Goal: Task Accomplishment & Management: Use online tool/utility

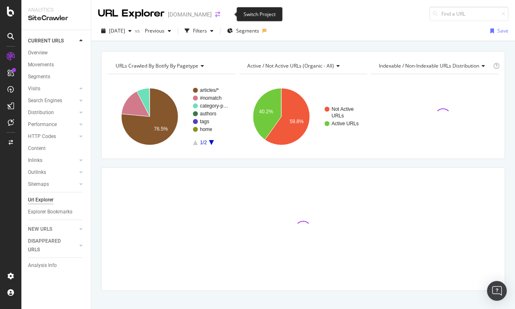
click at [220, 13] on icon "arrow-right-arrow-left" at bounding box center [217, 15] width 5 height 6
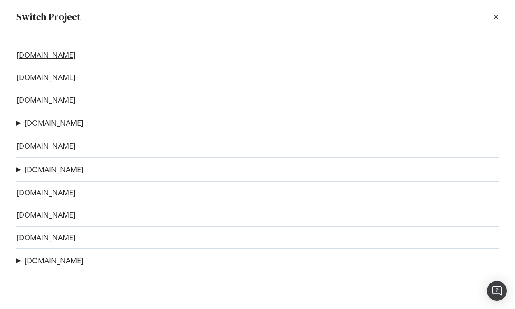
click at [50, 55] on link "[DOMAIN_NAME]" at bounding box center [45, 55] width 59 height 9
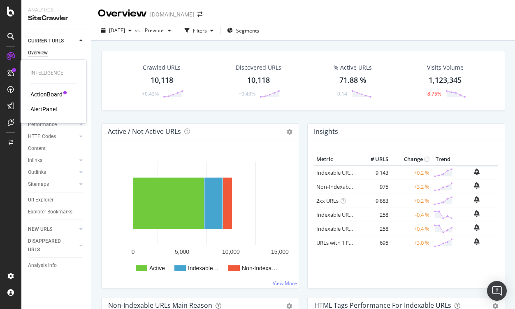
click at [37, 91] on div "ActionBoard" at bounding box center [46, 94] width 32 height 8
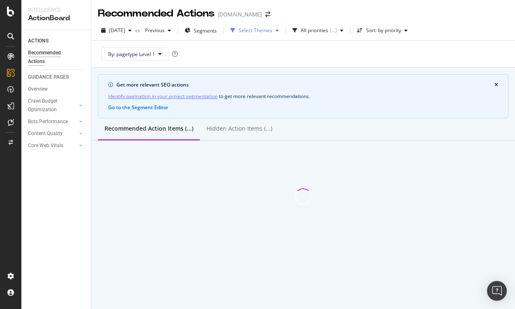
click at [273, 28] on div "Select Themes" at bounding box center [256, 30] width 34 height 5
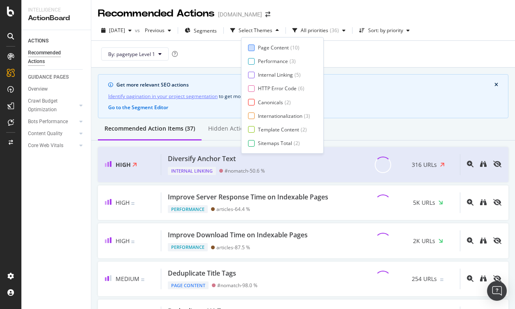
click at [262, 47] on div "Page Content" at bounding box center [273, 47] width 31 height 7
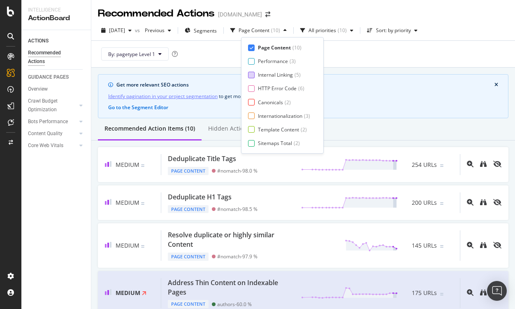
click at [254, 76] on div at bounding box center [251, 75] width 7 height 7
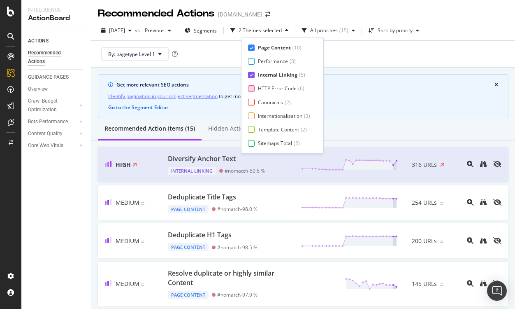
click at [252, 90] on div at bounding box center [251, 88] width 7 height 7
click at [252, 102] on div at bounding box center [251, 102] width 7 height 7
click at [252, 115] on div at bounding box center [251, 115] width 7 height 7
click at [253, 126] on div at bounding box center [251, 129] width 7 height 7
click at [254, 143] on div at bounding box center [251, 143] width 7 height 7
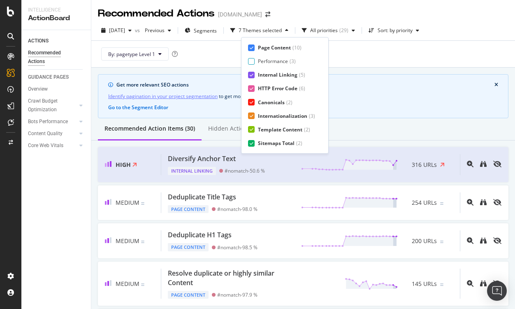
scroll to position [14, 0]
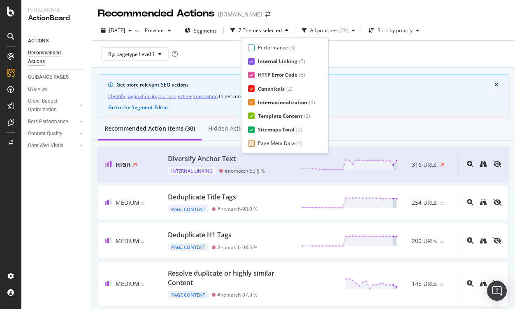
click at [271, 144] on div "Page Meta Data" at bounding box center [276, 143] width 37 height 7
click at [418, 23] on div "2025 Sep. 7th vs Previous Segments 8 Themes selected All priorities ( 33 ) Sort…" at bounding box center [303, 44] width 424 height 47
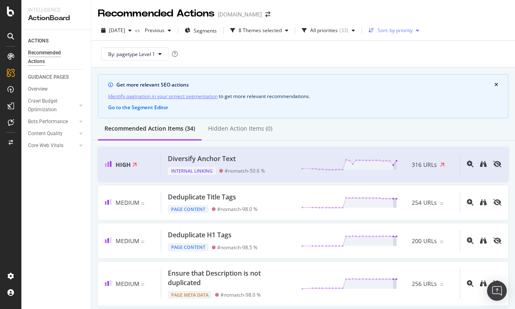
click at [409, 32] on div "Sort: by priority" at bounding box center [395, 30] width 35 height 5
click at [400, 56] on div "by URLs" at bounding box center [397, 57] width 18 height 7
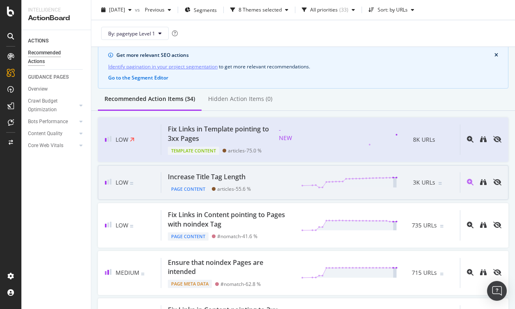
scroll to position [30, 0]
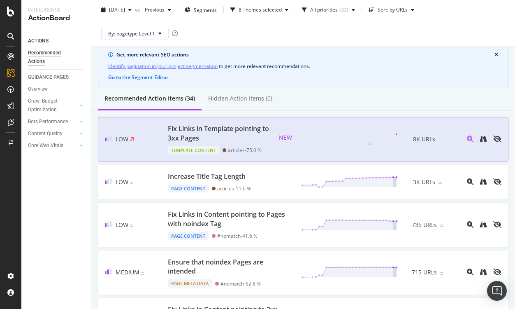
click at [246, 133] on div "Fix Links in Template pointing to 3xx Pages" at bounding box center [220, 133] width 105 height 19
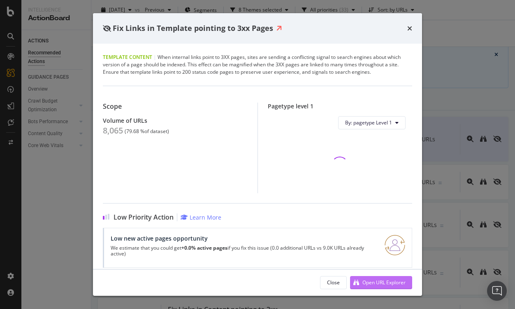
click at [371, 280] on div "Open URL Explorer" at bounding box center [384, 282] width 43 height 7
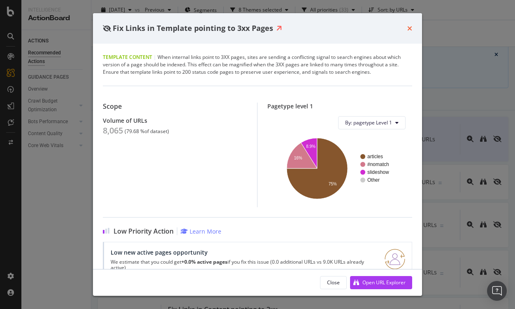
click at [412, 28] on icon "times" at bounding box center [410, 28] width 5 height 7
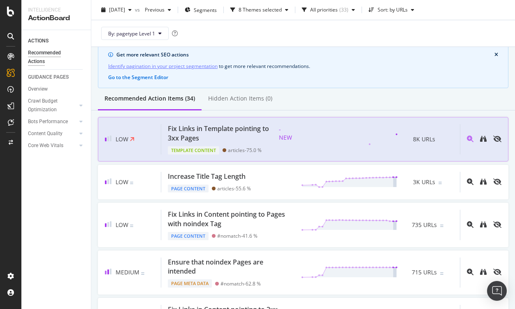
click at [235, 127] on div "Fix Links in Template pointing to 3xx Pages" at bounding box center [220, 133] width 105 height 19
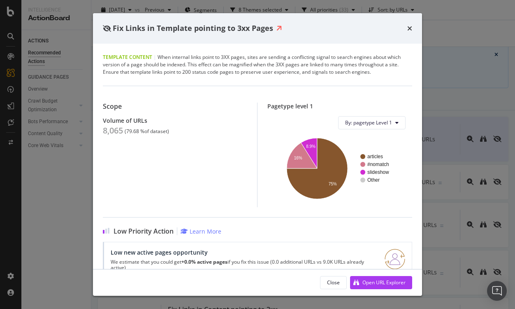
scroll to position [69, 0]
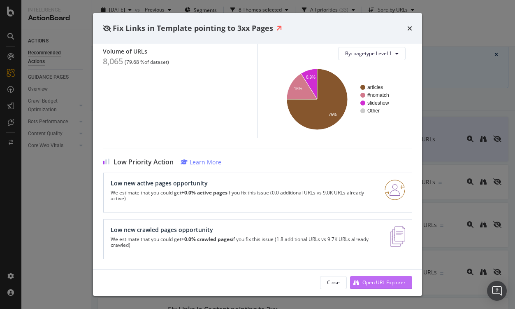
click at [382, 283] on div "Open URL Explorer" at bounding box center [384, 282] width 43 height 7
click at [408, 28] on icon "times" at bounding box center [410, 28] width 5 height 7
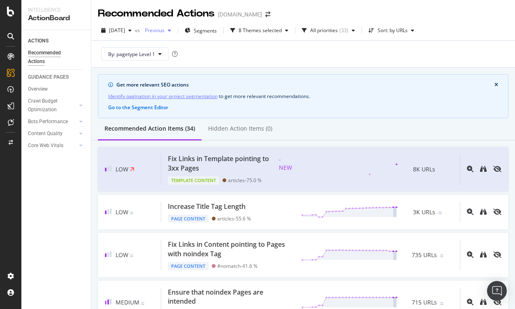
click at [165, 32] on span "Previous" at bounding box center [153, 30] width 23 height 7
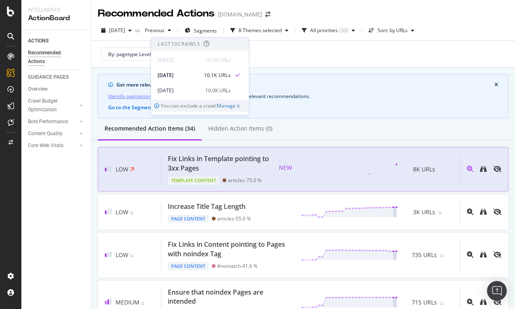
click at [417, 169] on span "8K URLs" at bounding box center [424, 169] width 22 height 8
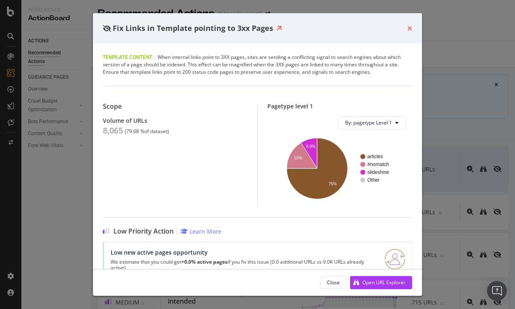
click at [408, 27] on icon "times" at bounding box center [410, 28] width 5 height 7
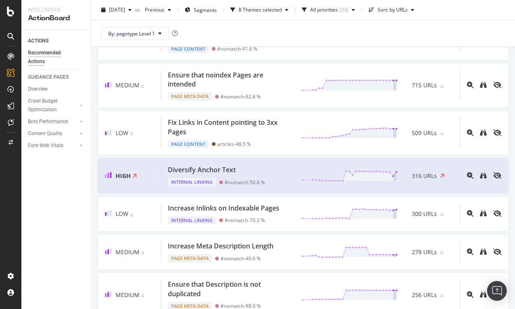
scroll to position [265, 0]
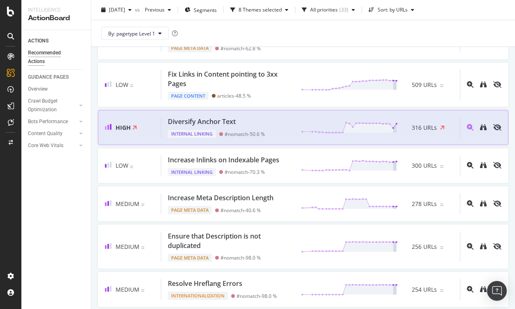
click at [271, 128] on div "Diversify Anchor Text Internal Linking #nomatch - 50.6 % 316 URLs" at bounding box center [310, 127] width 299 height 21
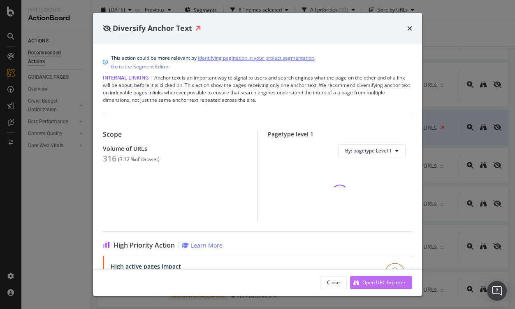
click at [378, 277] on div "Open URL Explorer" at bounding box center [378, 282] width 56 height 12
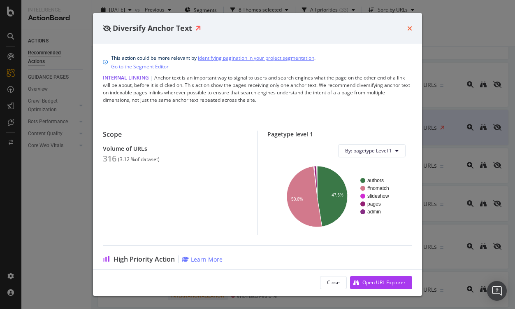
click at [410, 28] on icon "times" at bounding box center [410, 28] width 5 height 7
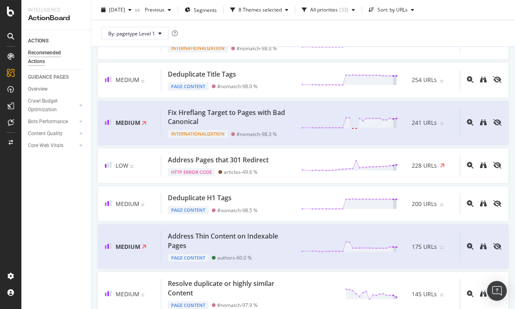
scroll to position [547, 0]
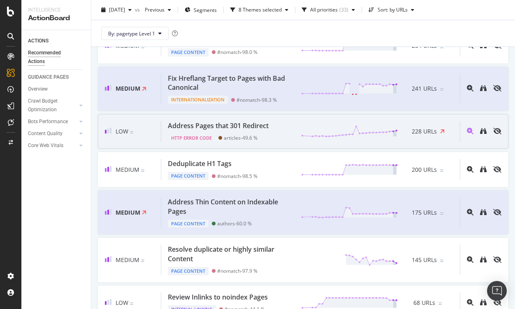
click at [241, 133] on div "HTTP Error Code articles - 49.6 %" at bounding box center [220, 137] width 104 height 12
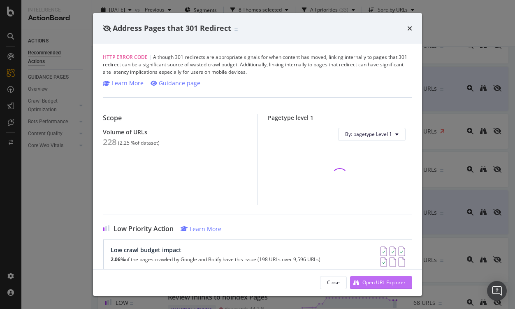
click at [366, 282] on div "Open URL Explorer" at bounding box center [384, 282] width 43 height 7
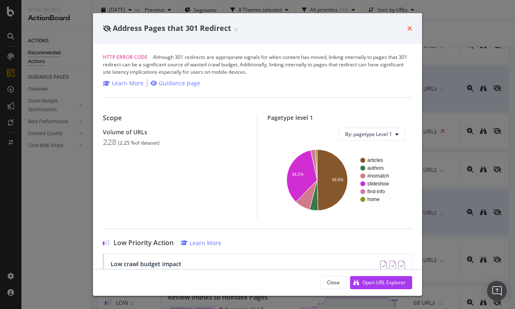
click at [408, 25] on icon "times" at bounding box center [410, 28] width 5 height 7
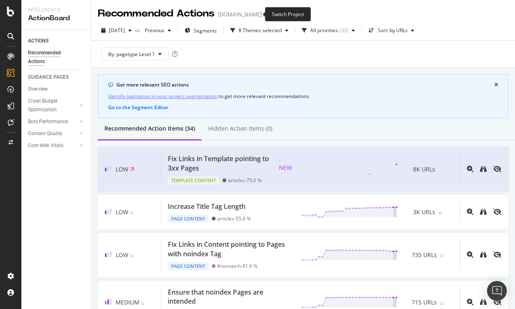
click at [266, 14] on icon "arrow-right-arrow-left" at bounding box center [268, 15] width 5 height 6
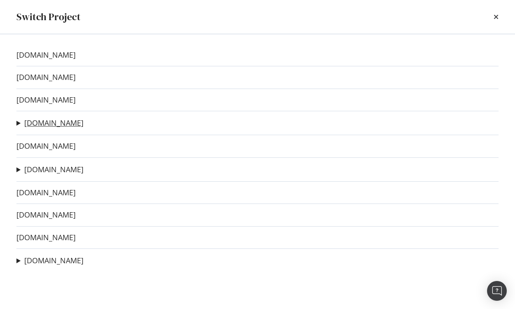
click at [47, 126] on link "[DOMAIN_NAME]" at bounding box center [53, 123] width 59 height 9
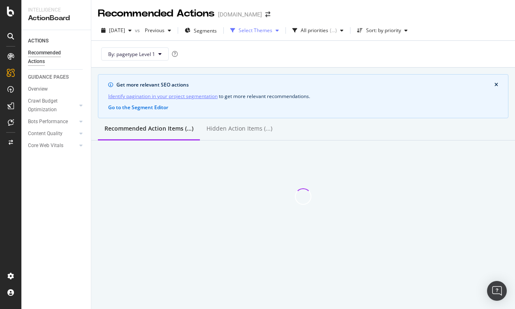
click at [273, 33] on div "Select Themes" at bounding box center [256, 30] width 34 height 5
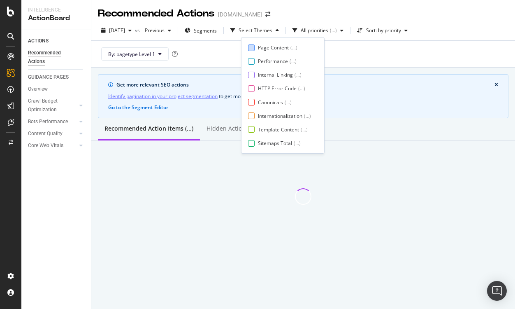
click at [269, 48] on div "Page Content" at bounding box center [273, 47] width 31 height 7
click at [255, 75] on div "Internal Linking ( ... )" at bounding box center [279, 74] width 63 height 7
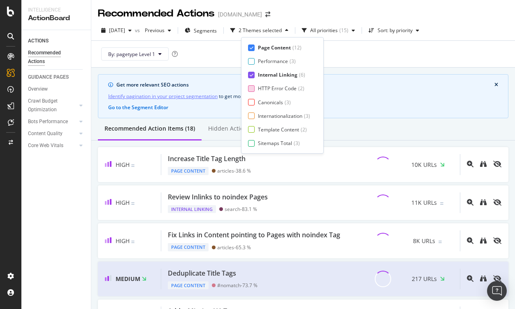
click at [253, 87] on div at bounding box center [251, 88] width 7 height 7
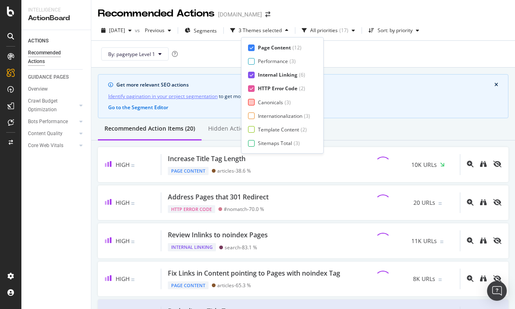
click at [251, 100] on div at bounding box center [251, 102] width 7 height 7
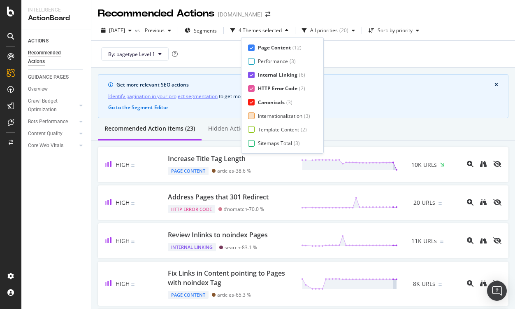
click at [251, 116] on div at bounding box center [251, 115] width 7 height 7
click at [253, 128] on div at bounding box center [251, 129] width 7 height 7
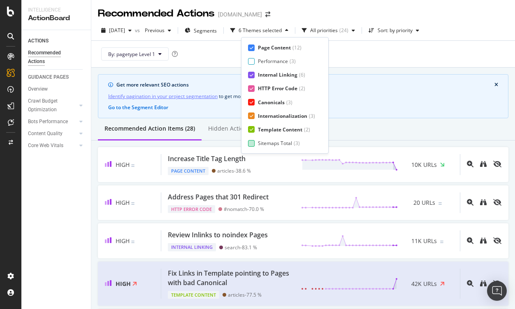
click at [252, 140] on div at bounding box center [251, 143] width 7 height 7
click at [254, 144] on div at bounding box center [251, 143] width 7 height 7
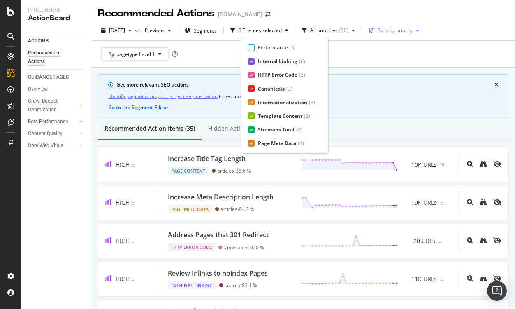
click at [423, 28] on div "button" at bounding box center [418, 30] width 10 height 5
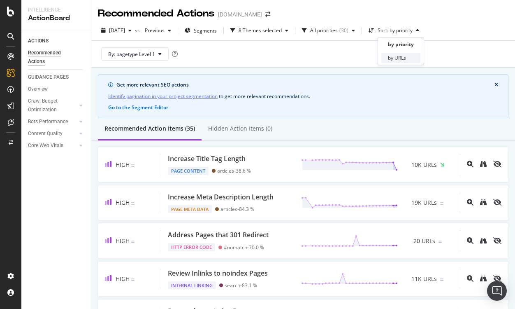
click at [407, 58] on div "by URLs" at bounding box center [401, 58] width 39 height 10
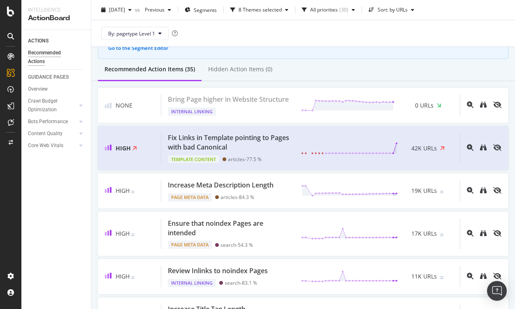
scroll to position [0, 0]
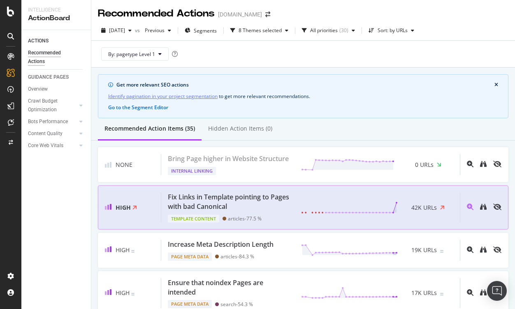
click at [250, 198] on div "Fix Links in Template pointing to Pages with bad Canonical" at bounding box center [230, 201] width 124 height 19
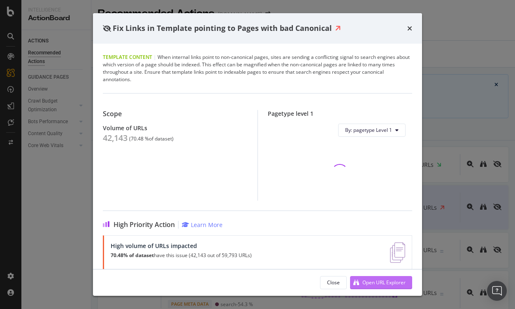
click at [364, 281] on div "Open URL Explorer" at bounding box center [384, 282] width 43 height 7
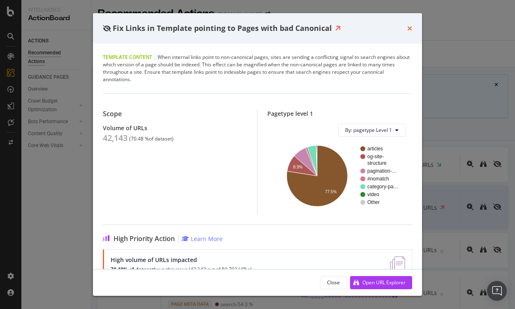
click at [410, 28] on icon "times" at bounding box center [410, 28] width 5 height 7
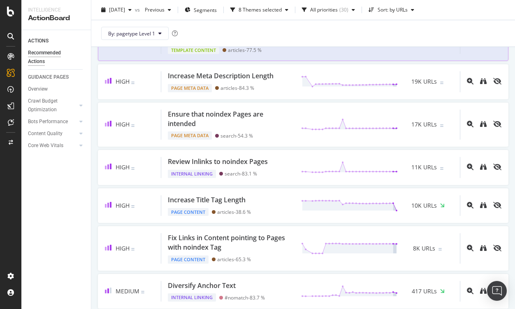
scroll to position [169, 0]
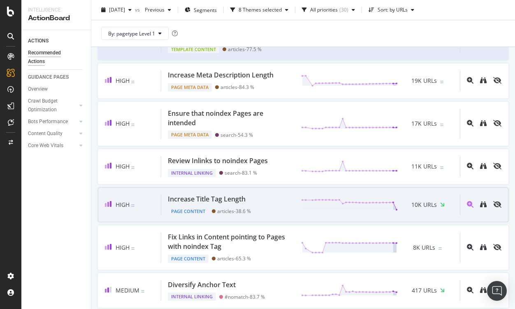
click at [247, 204] on div "Page Content articles - 38.6 %" at bounding box center [209, 210] width 83 height 12
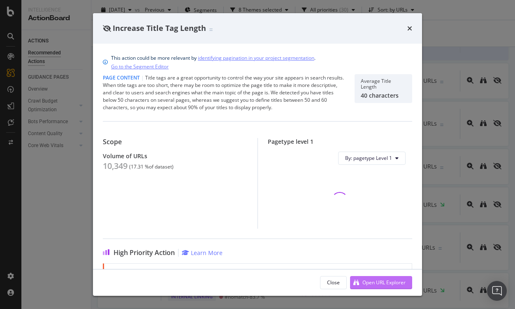
click at [392, 287] on div "Open URL Explorer" at bounding box center [378, 282] width 56 height 12
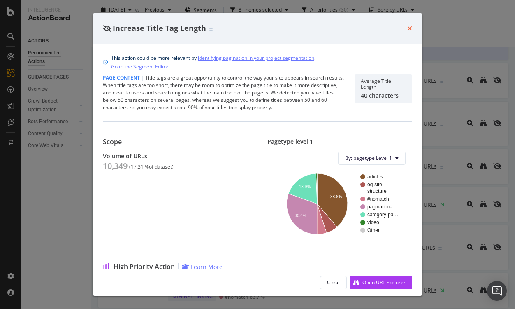
click at [410, 30] on icon "times" at bounding box center [410, 28] width 5 height 7
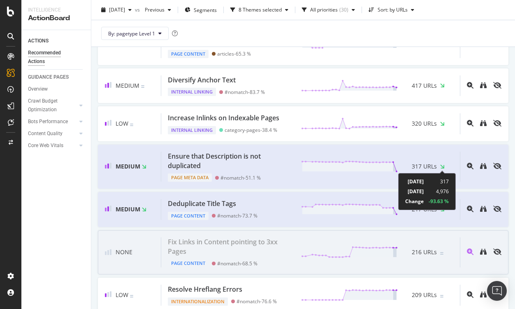
scroll to position [382, 0]
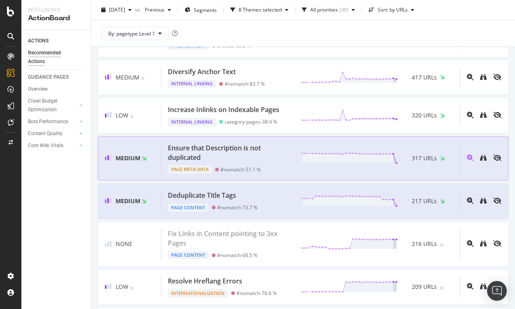
click at [257, 156] on div "Ensure that Description is not duplicated" at bounding box center [230, 152] width 124 height 19
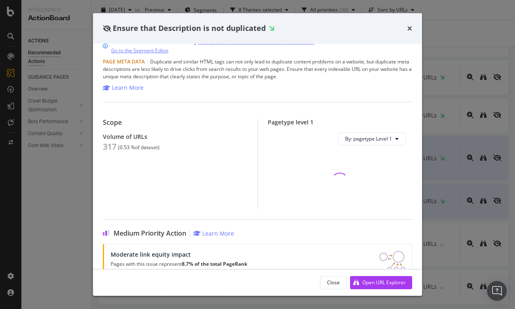
scroll to position [27, 0]
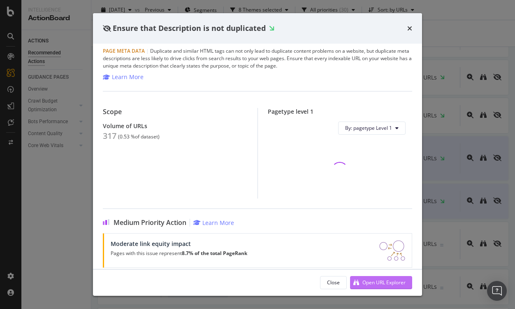
click at [368, 285] on div "Open URL Explorer" at bounding box center [384, 282] width 43 height 7
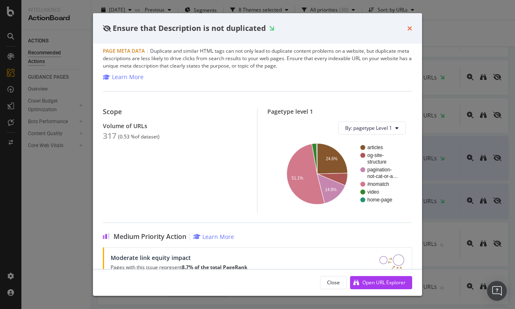
click at [409, 30] on icon "times" at bounding box center [410, 28] width 5 height 7
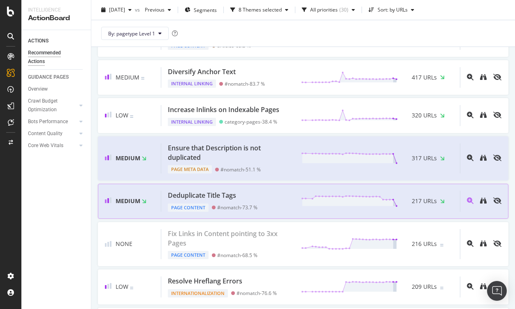
click at [221, 195] on div "Deduplicate Title Tags" at bounding box center [202, 195] width 68 height 9
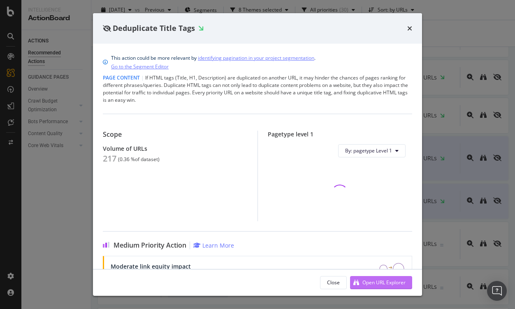
click at [368, 284] on div "Open URL Explorer" at bounding box center [384, 282] width 43 height 7
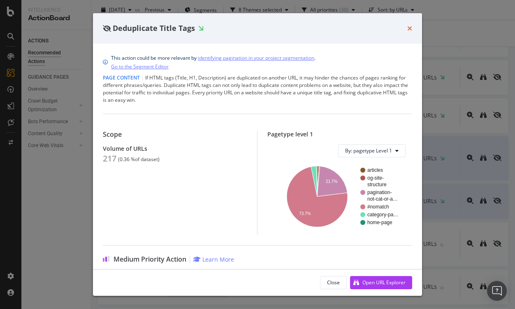
click at [411, 28] on icon "times" at bounding box center [410, 28] width 5 height 7
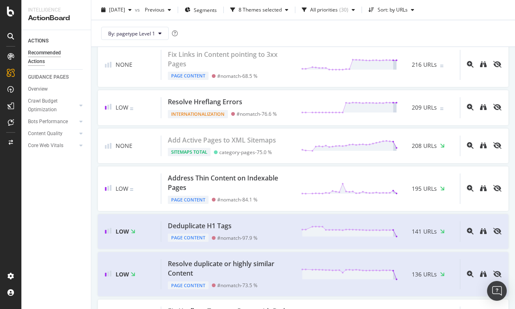
scroll to position [563, 0]
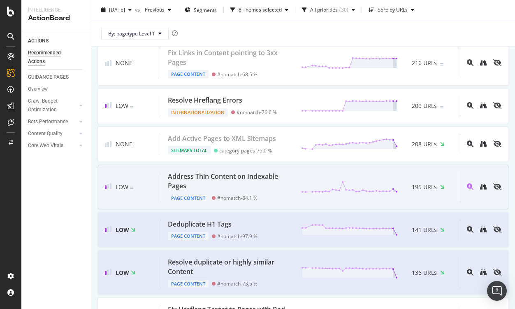
click at [253, 177] on div "Address Thin Content on Indexable Pages" at bounding box center [230, 181] width 124 height 19
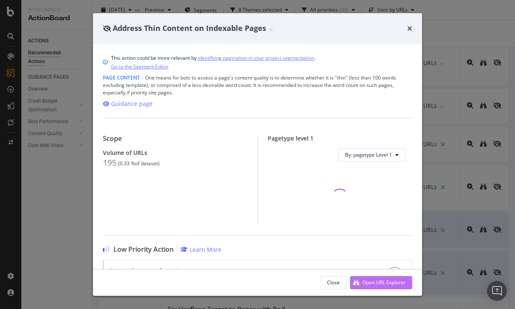
click at [381, 283] on div "Open URL Explorer" at bounding box center [384, 282] width 43 height 7
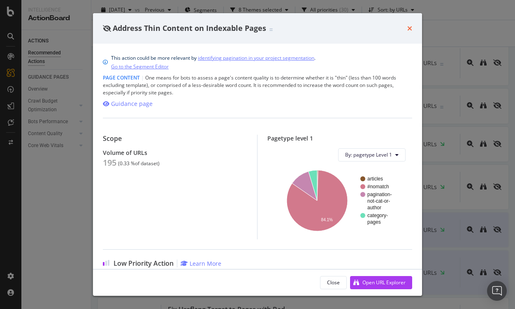
click at [410, 28] on icon "times" at bounding box center [410, 28] width 5 height 7
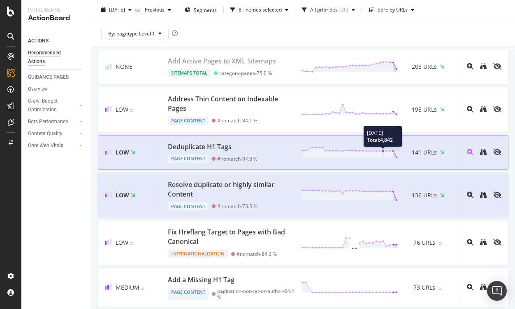
scroll to position [649, 0]
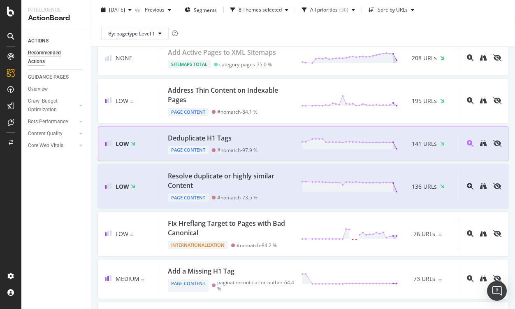
click at [248, 137] on div "Deduplicate H1 Tags" at bounding box center [213, 137] width 90 height 9
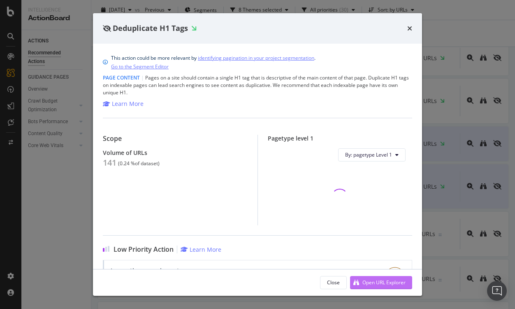
click at [378, 284] on div "Open URL Explorer" at bounding box center [384, 282] width 43 height 7
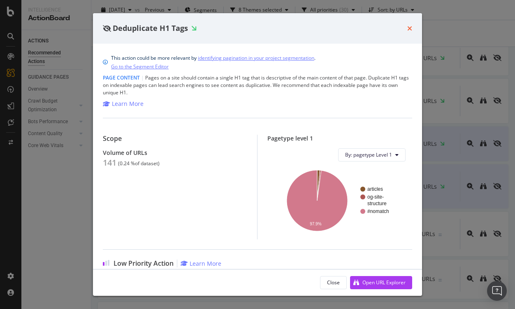
click at [410, 26] on icon "times" at bounding box center [410, 28] width 5 height 7
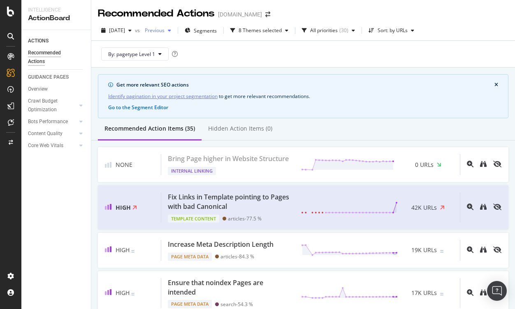
click at [165, 33] on span "Previous" at bounding box center [153, 30] width 23 height 7
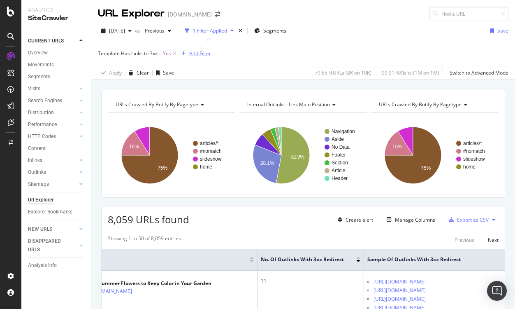
click at [194, 51] on div "Add Filter" at bounding box center [200, 53] width 22 height 7
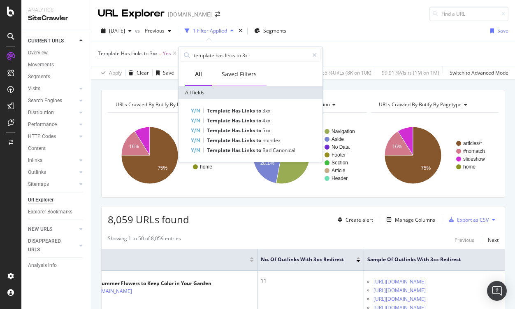
type input "template has links to 3xx"
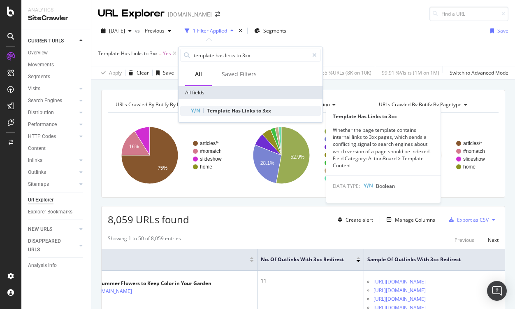
click at [221, 107] on span "Template" at bounding box center [219, 110] width 25 height 7
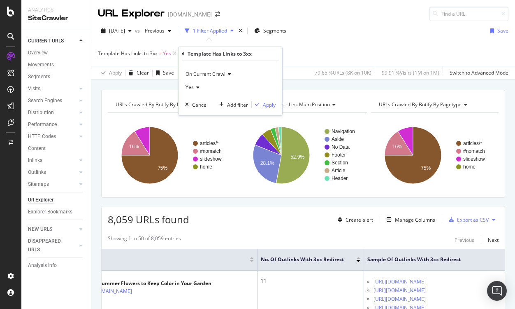
click at [222, 71] on span "On Current Crawl" at bounding box center [206, 73] width 40 height 7
click at [200, 101] on span "On Compared Crawl" at bounding box center [212, 101] width 47 height 7
click at [193, 90] on span "Yes" at bounding box center [190, 87] width 8 height 7
click at [196, 116] on span "No" at bounding box center [192, 115] width 7 height 7
click at [268, 105] on div "Apply" at bounding box center [269, 104] width 13 height 7
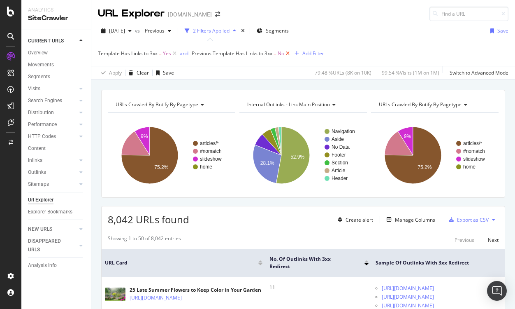
click at [287, 55] on icon at bounding box center [287, 53] width 7 height 8
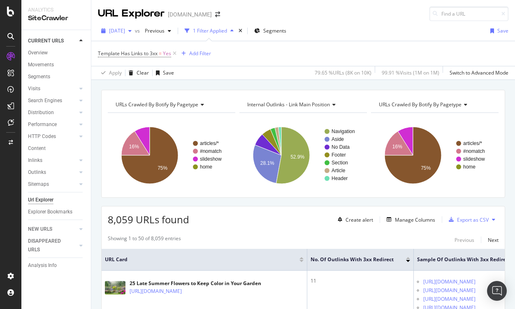
click at [133, 35] on div "2025 Sep. 7th" at bounding box center [116, 31] width 37 height 12
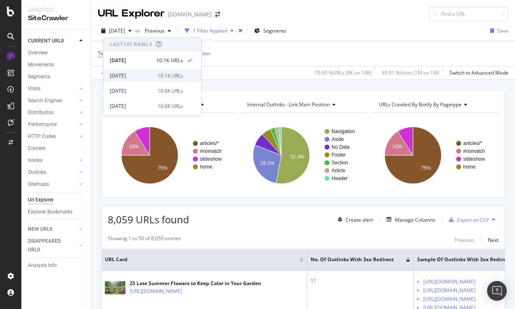
click at [127, 77] on div "2025 Aug. 31st" at bounding box center [131, 75] width 43 height 7
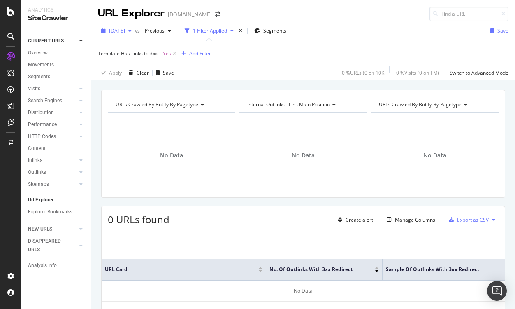
click at [125, 32] on span "2025 Aug. 31st" at bounding box center [117, 30] width 16 height 7
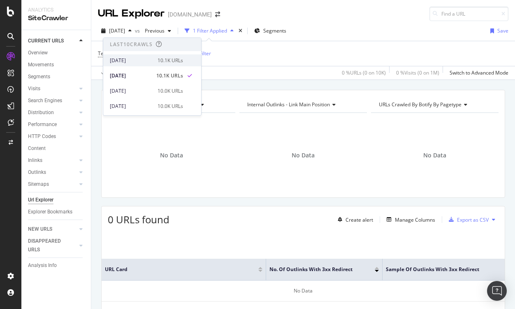
click at [129, 60] on div "[DATE]" at bounding box center [131, 60] width 43 height 7
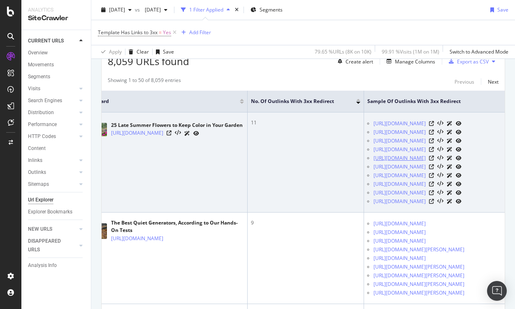
scroll to position [0, 64]
click at [434, 135] on icon at bounding box center [431, 132] width 5 height 5
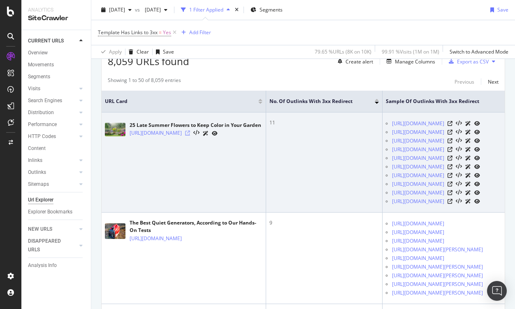
click at [190, 133] on icon at bounding box center [187, 133] width 5 height 5
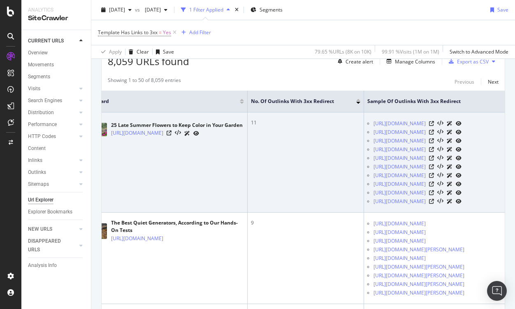
scroll to position [0, 81]
click at [406, 136] on link "https://www.bobvila.com/articles/sunflower-facts/" at bounding box center [400, 132] width 52 height 8
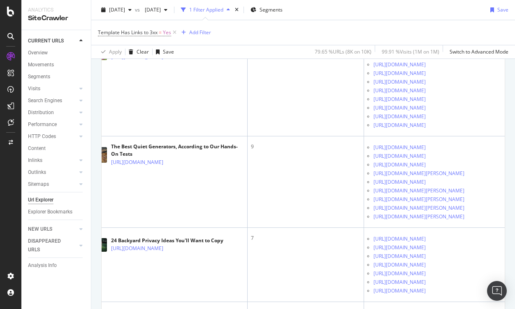
scroll to position [244, 0]
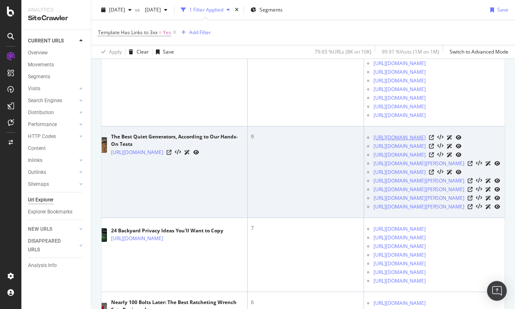
click at [380, 142] on link "https://www.bobvila.com/articles/best-generator-brand" at bounding box center [400, 137] width 52 height 8
click at [434, 140] on icon at bounding box center [431, 137] width 5 height 5
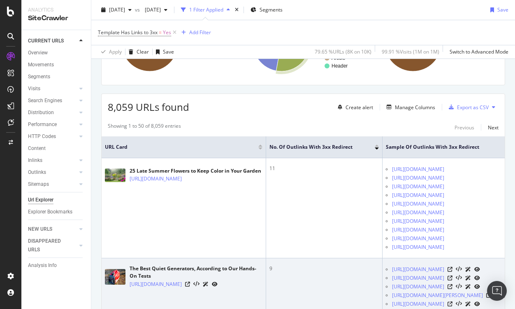
scroll to position [0, 0]
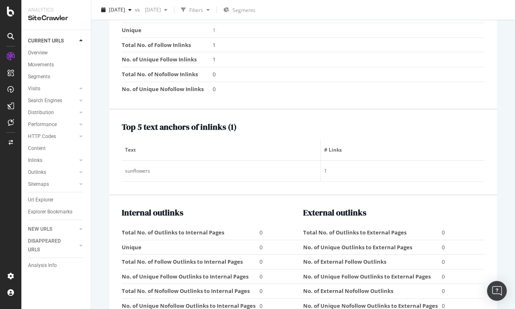
scroll to position [865, 0]
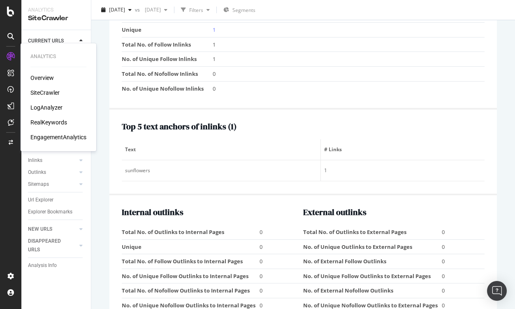
click at [42, 77] on div "Overview" at bounding box center [41, 78] width 23 height 8
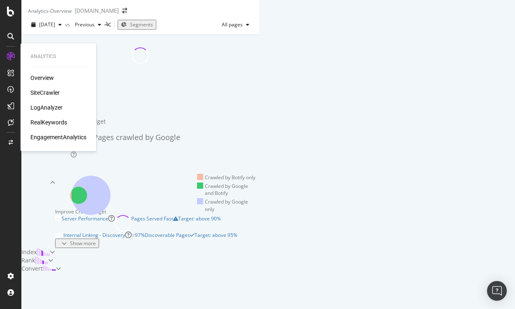
click at [53, 94] on div "SiteCrawler" at bounding box center [44, 93] width 29 height 8
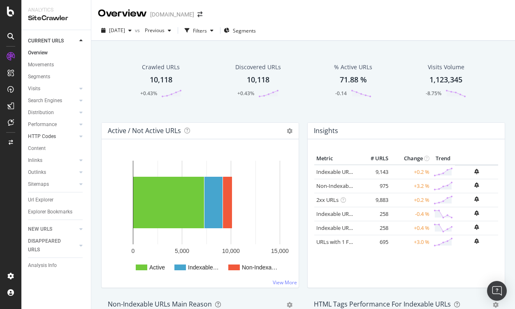
click at [58, 135] on link "HTTP Codes" at bounding box center [52, 136] width 49 height 9
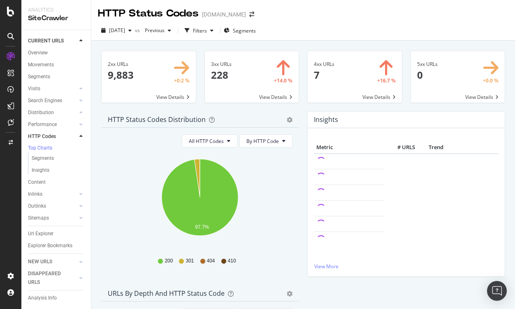
click at [257, 82] on span at bounding box center [252, 76] width 94 height 51
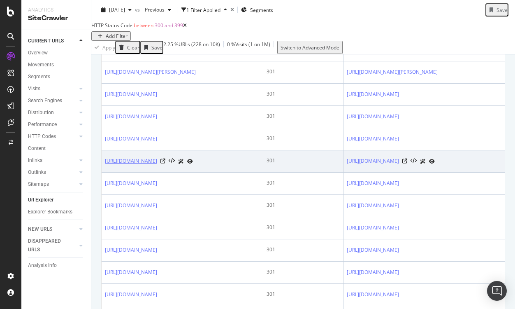
scroll to position [306, 0]
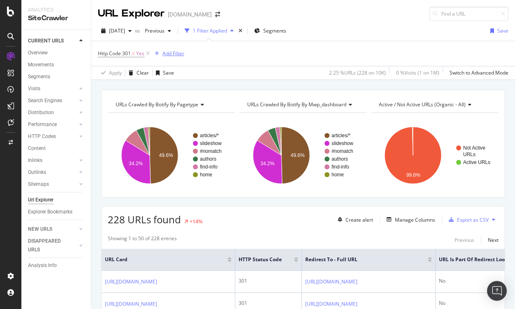
click at [174, 51] on div "Add Filter" at bounding box center [174, 53] width 22 height 7
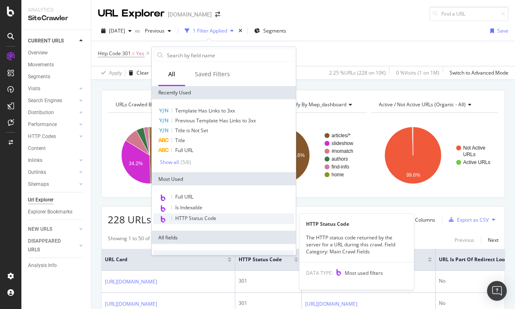
click at [190, 214] on span "HTTP Status Code" at bounding box center [195, 217] width 41 height 7
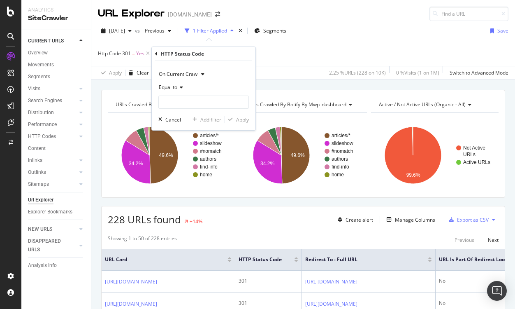
click at [187, 72] on span "On Current Crawl" at bounding box center [179, 73] width 40 height 7
click at [177, 101] on span "On Compared Crawl" at bounding box center [186, 101] width 47 height 7
click at [172, 101] on input "number" at bounding box center [203, 102] width 91 height 13
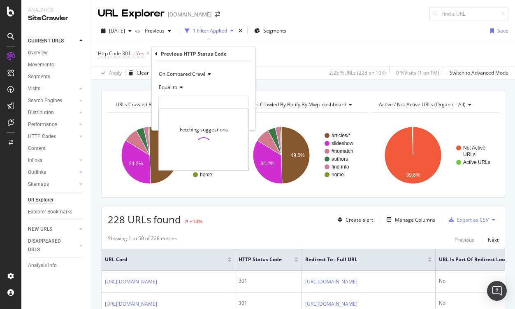
click at [167, 84] on span "Equal to" at bounding box center [168, 87] width 19 height 7
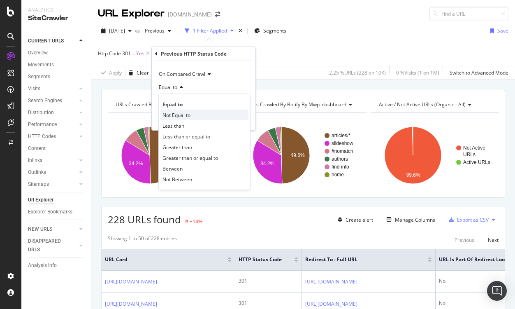
click at [175, 116] on span "Not Equal to" at bounding box center [177, 115] width 28 height 7
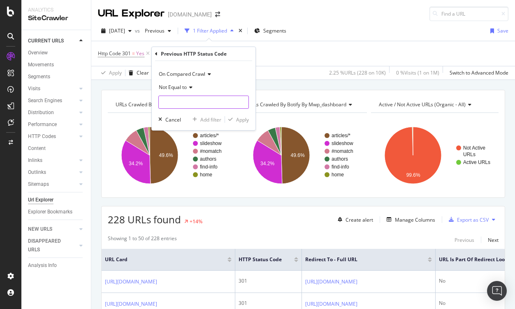
click at [177, 102] on input "number" at bounding box center [203, 102] width 91 height 13
type input "301"
click at [240, 121] on div "Apply" at bounding box center [242, 119] width 13 height 7
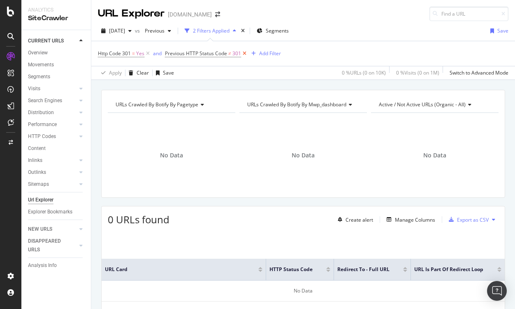
click at [245, 54] on icon at bounding box center [244, 53] width 7 height 8
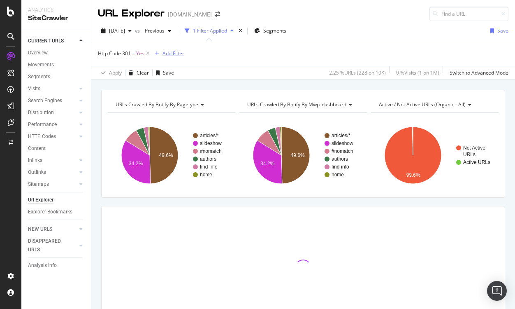
click at [178, 52] on div "Add Filter" at bounding box center [174, 53] width 22 height 7
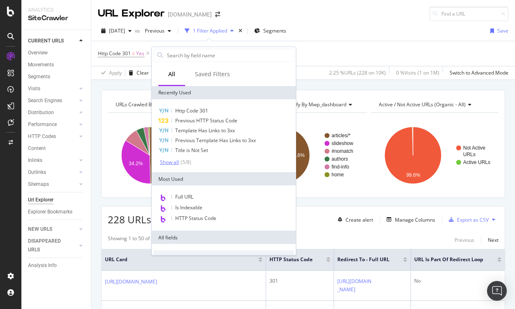
click at [177, 163] on div "Show all" at bounding box center [169, 162] width 19 height 6
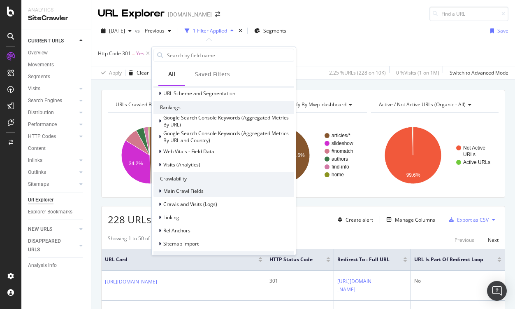
scroll to position [208, 0]
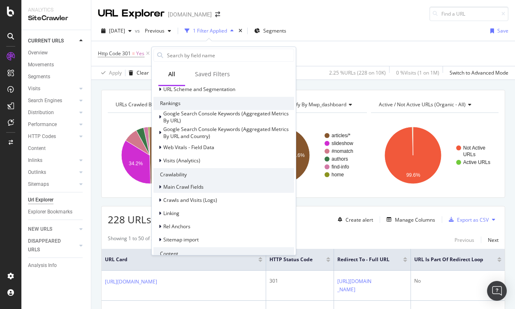
click at [189, 189] on span "Main Crawl Fields" at bounding box center [183, 186] width 40 height 7
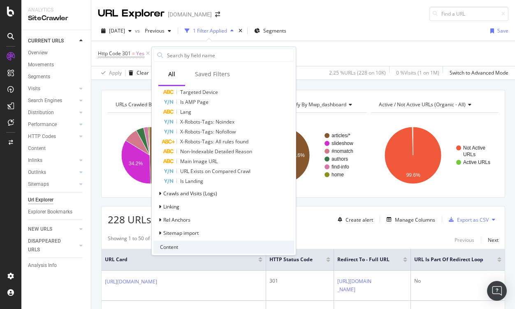
scroll to position [500, 0]
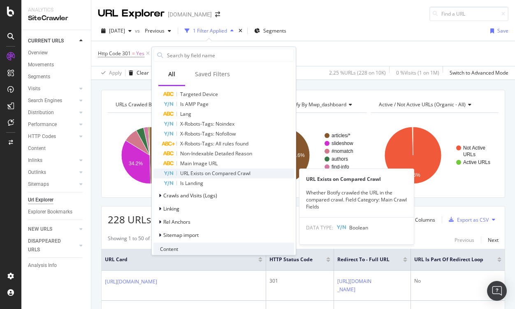
click at [210, 173] on span "URL Exists on Compared Crawl" at bounding box center [215, 173] width 70 height 7
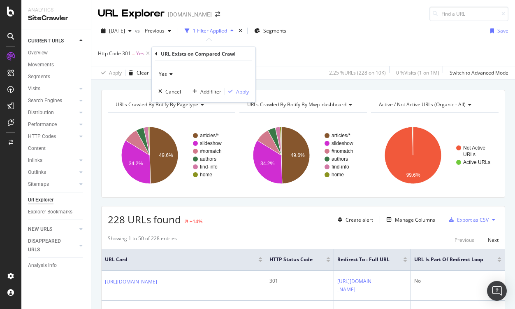
click at [168, 72] on icon at bounding box center [170, 74] width 6 height 5
click at [168, 98] on span "No" at bounding box center [166, 101] width 7 height 7
click at [245, 90] on div "Apply" at bounding box center [242, 91] width 13 height 7
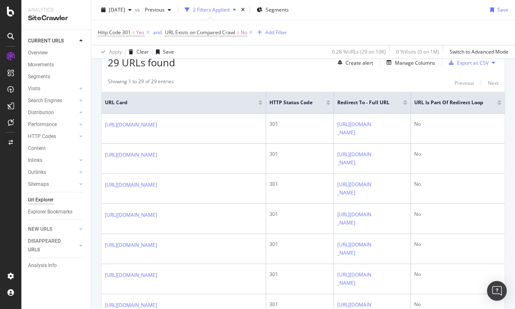
scroll to position [166, 0]
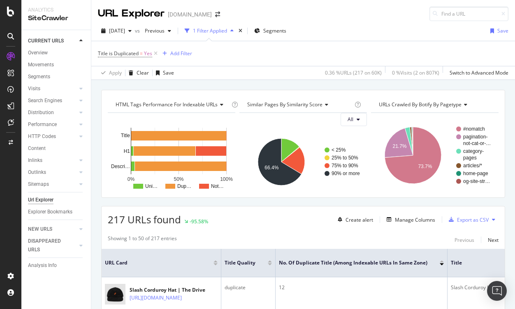
click at [196, 217] on div "217 URLs found -95.58%" at bounding box center [158, 219] width 100 height 14
